Goal: Task Accomplishment & Management: Manage account settings

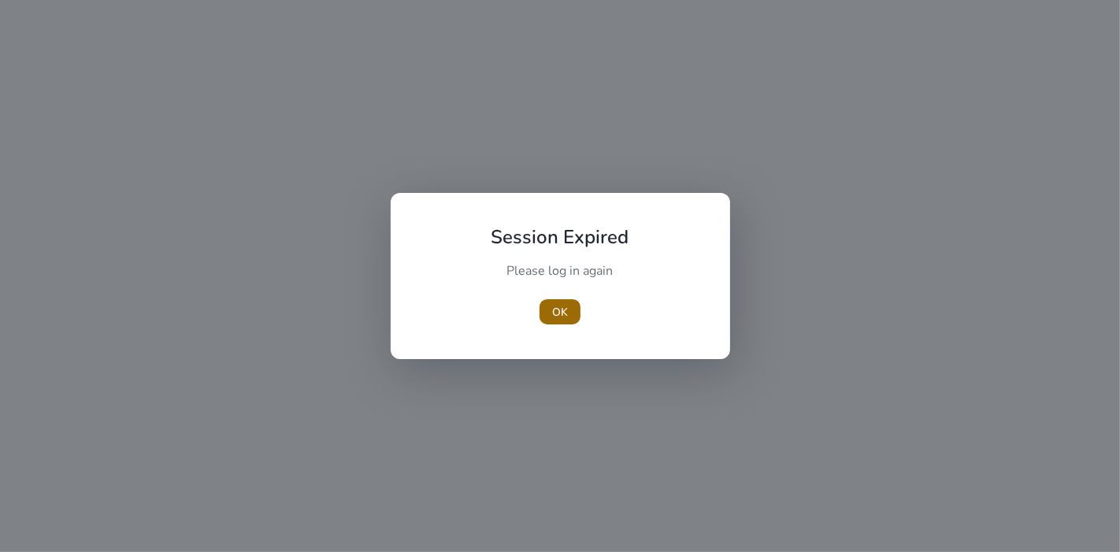
click at [563, 310] on span "OK" at bounding box center [560, 312] width 16 height 17
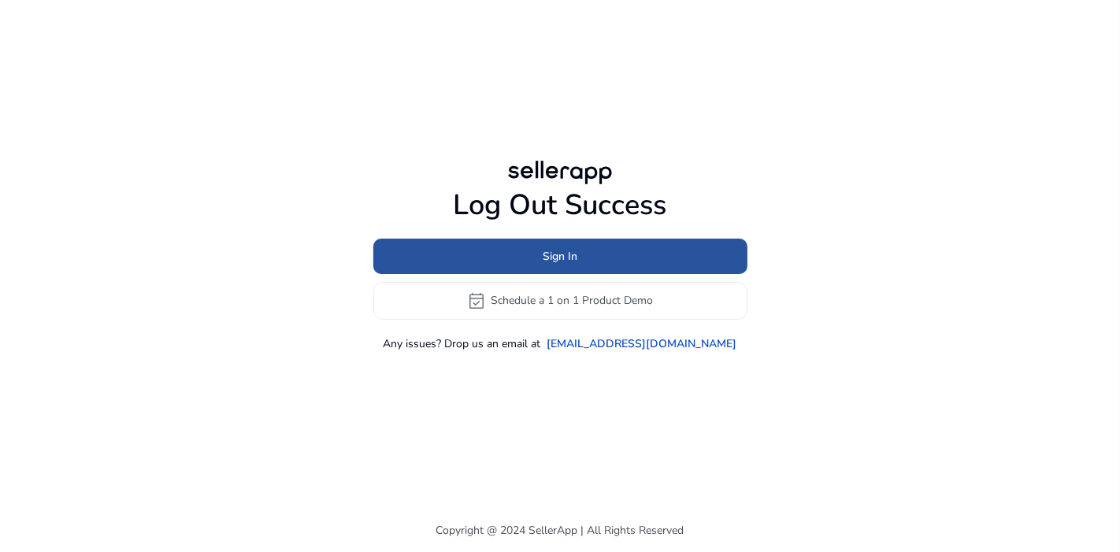
click at [582, 254] on span at bounding box center [560, 256] width 374 height 38
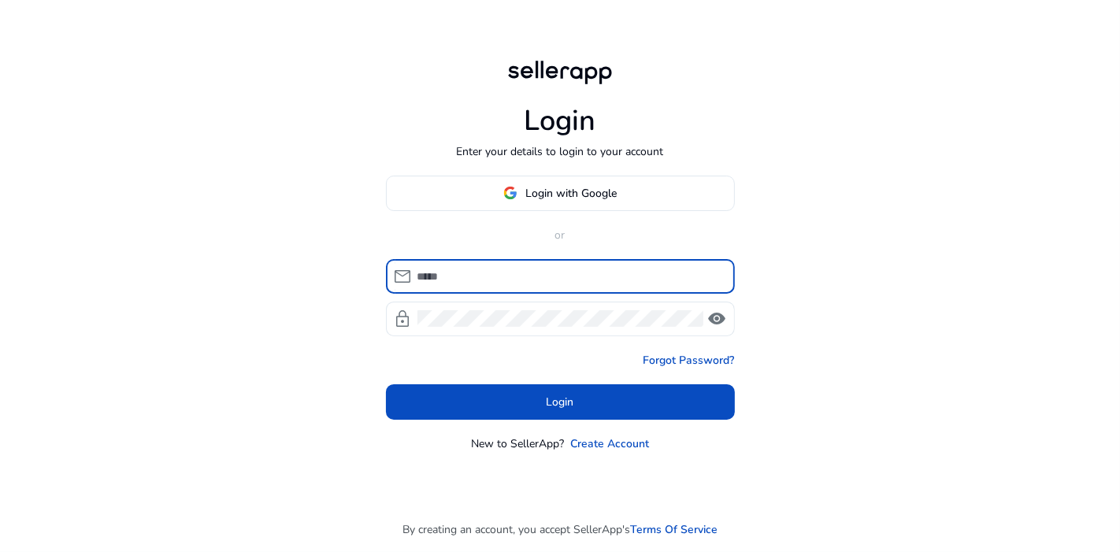
type input "**********"
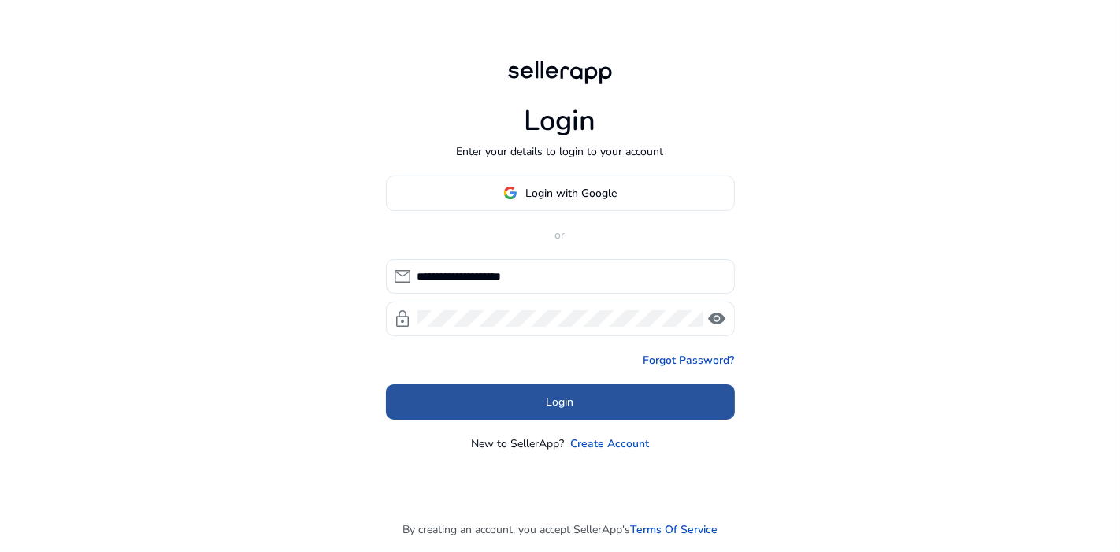
click at [539, 406] on span at bounding box center [560, 402] width 349 height 38
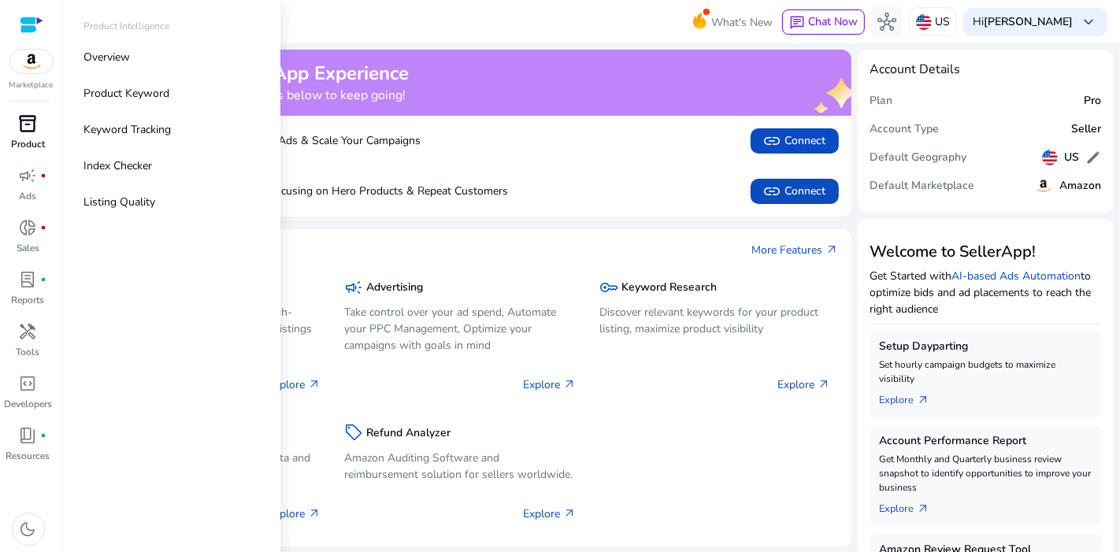
click at [32, 124] on span "inventory_2" at bounding box center [28, 123] width 19 height 19
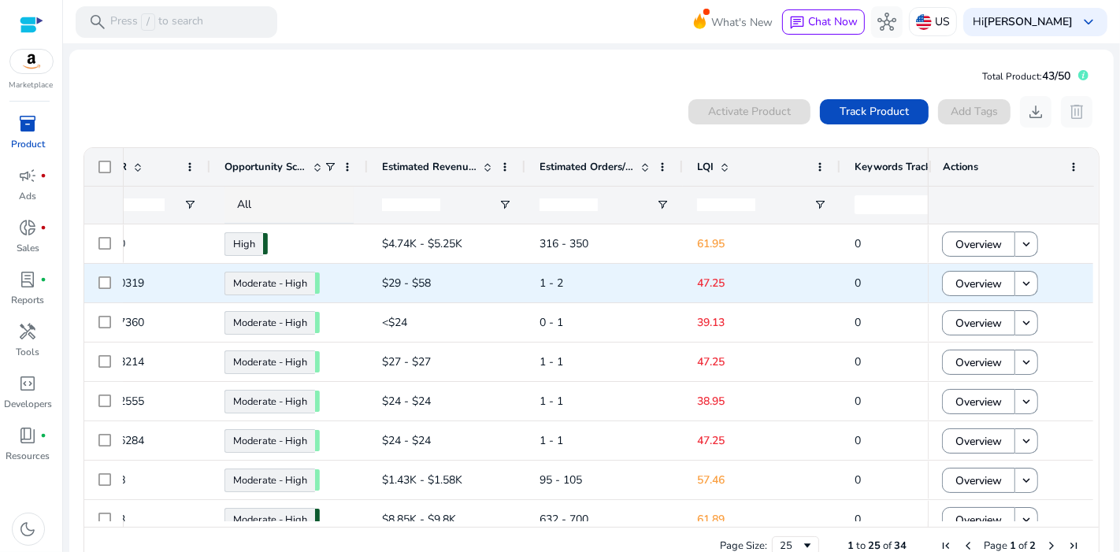
scroll to position [0, 744]
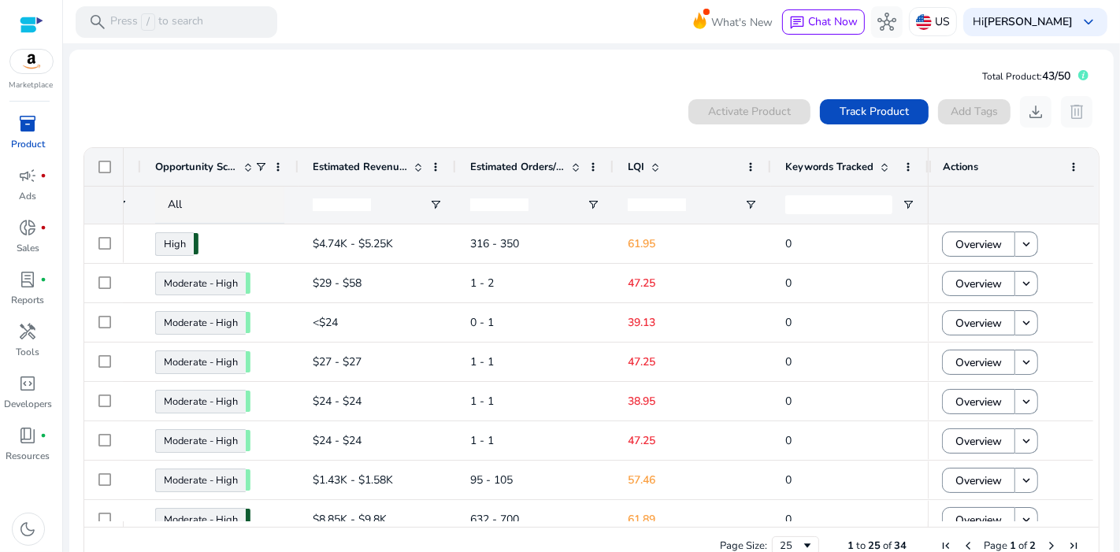
click at [637, 163] on span "LQI" at bounding box center [636, 167] width 17 height 14
